Goal: Transaction & Acquisition: Download file/media

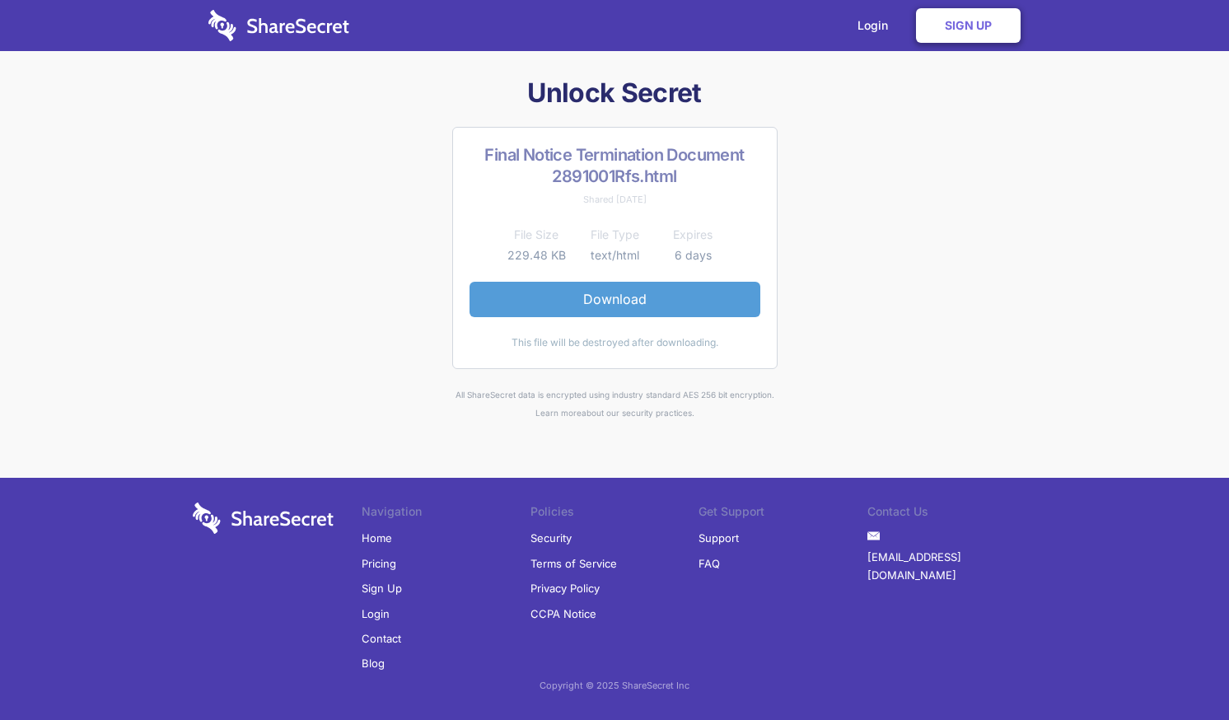
click at [642, 312] on link "Download" at bounding box center [614, 299] width 291 height 35
